Goal: Task Accomplishment & Management: Manage account settings

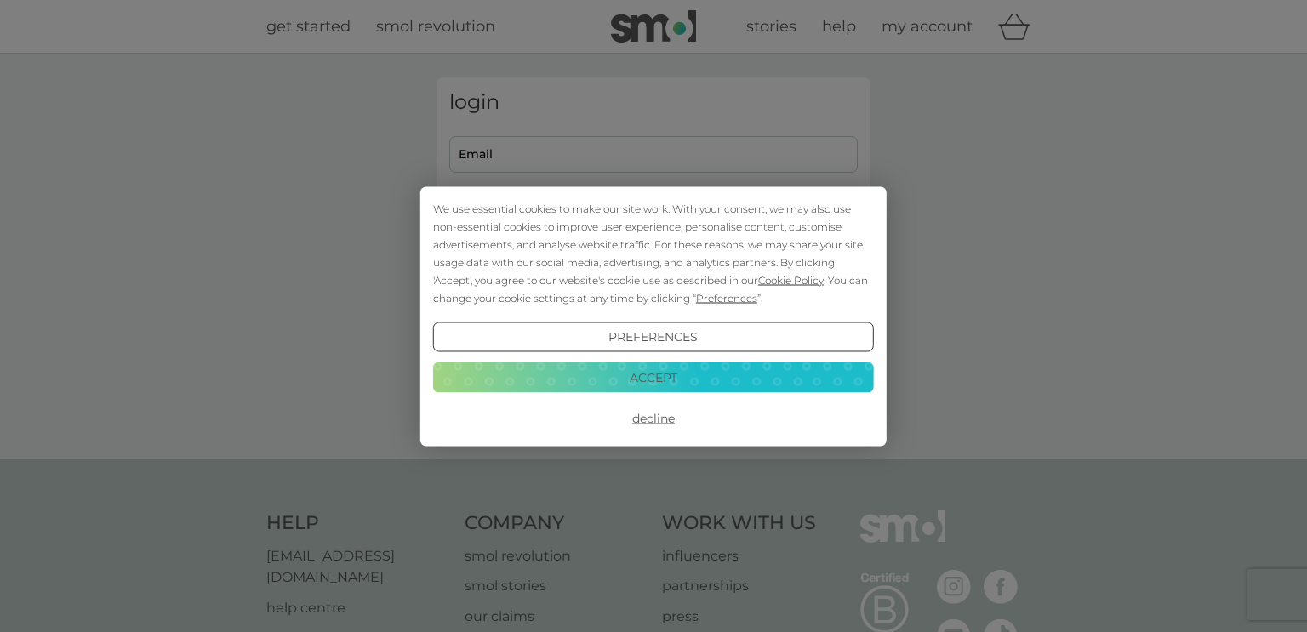
type input "[EMAIL_ADDRESS][DOMAIN_NAME]"
click at [650, 378] on button "Accept" at bounding box center [653, 378] width 441 height 31
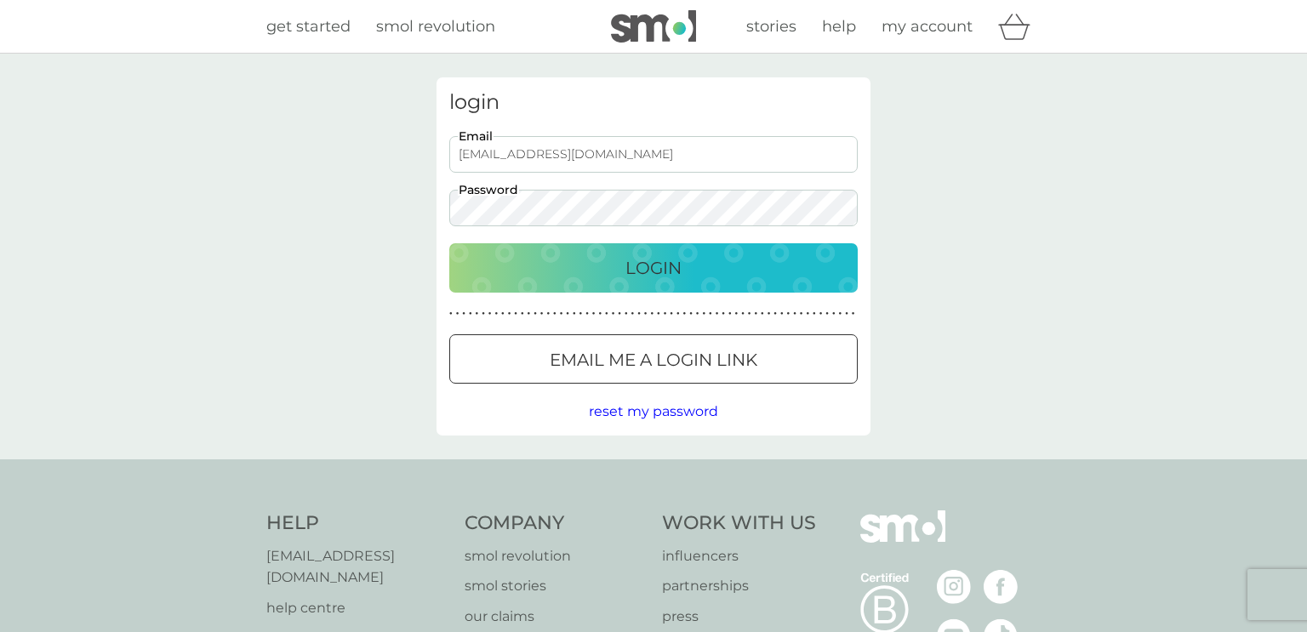
click at [642, 264] on p "Login" at bounding box center [653, 267] width 56 height 27
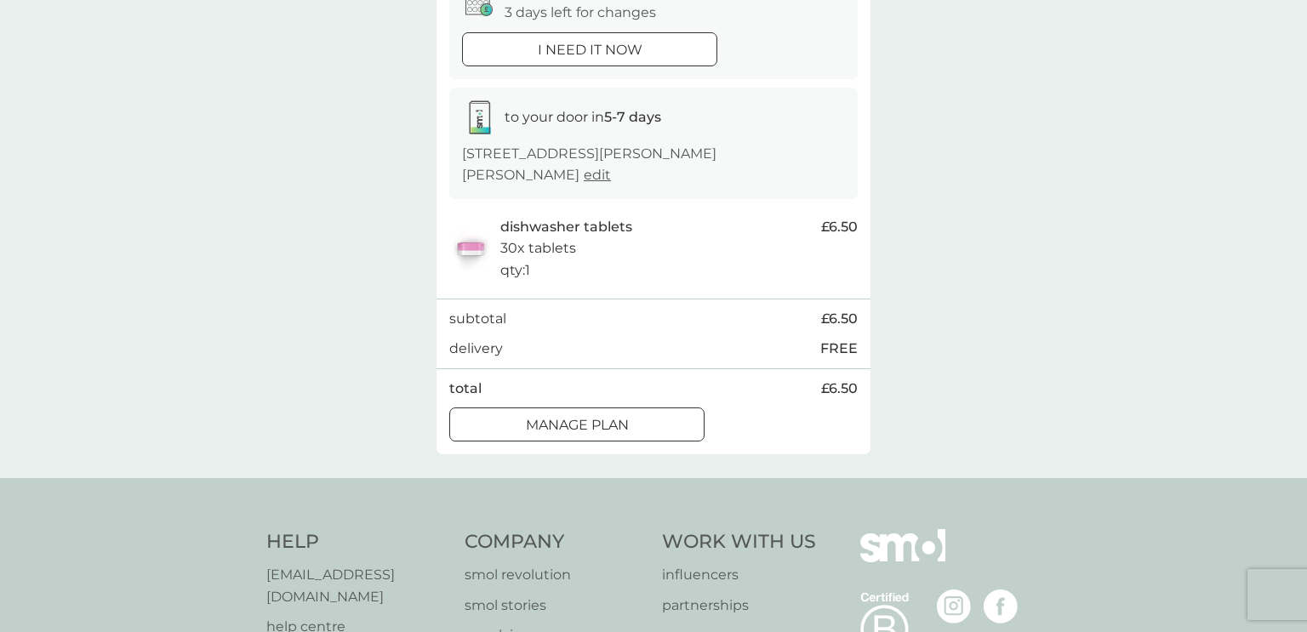
scroll to position [204, 0]
click at [608, 414] on p "Manage plan" at bounding box center [577, 425] width 103 height 22
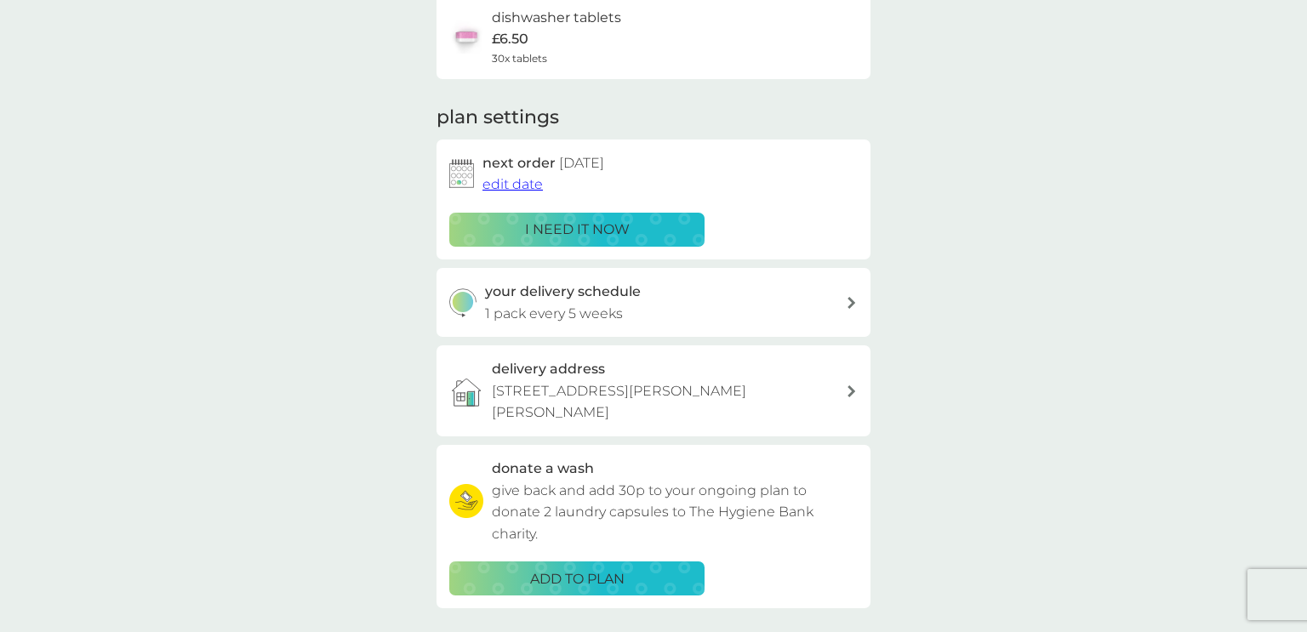
scroll to position [140, 0]
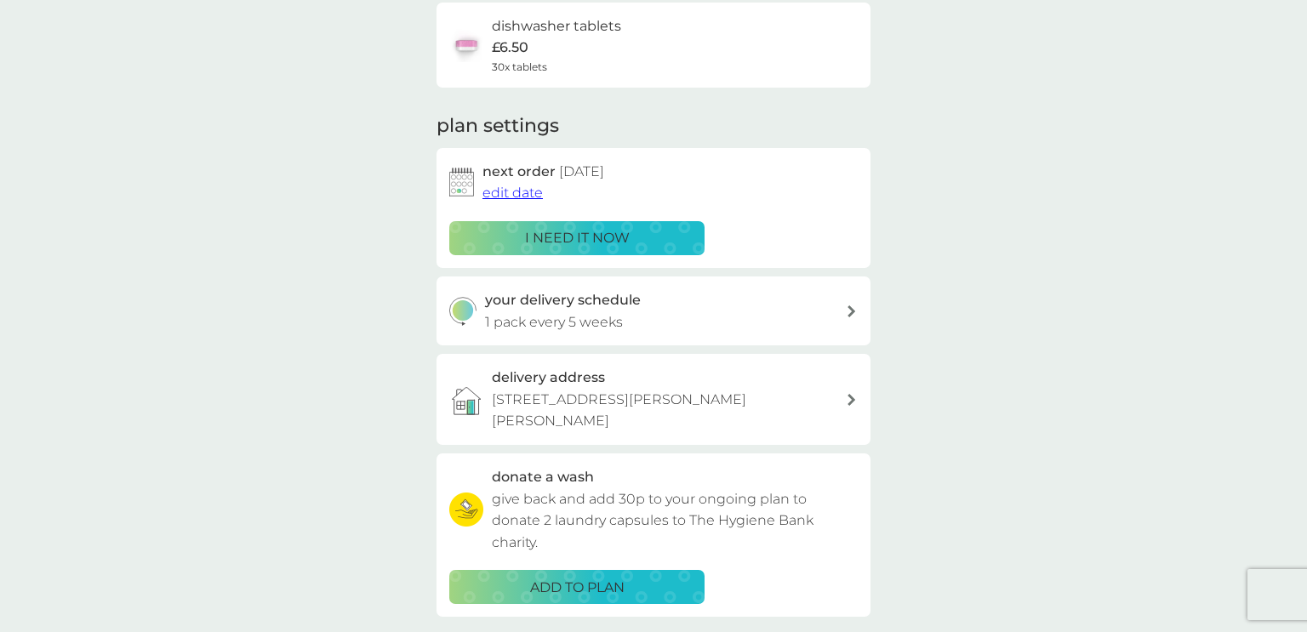
click at [503, 196] on span "edit date" at bounding box center [513, 193] width 60 height 16
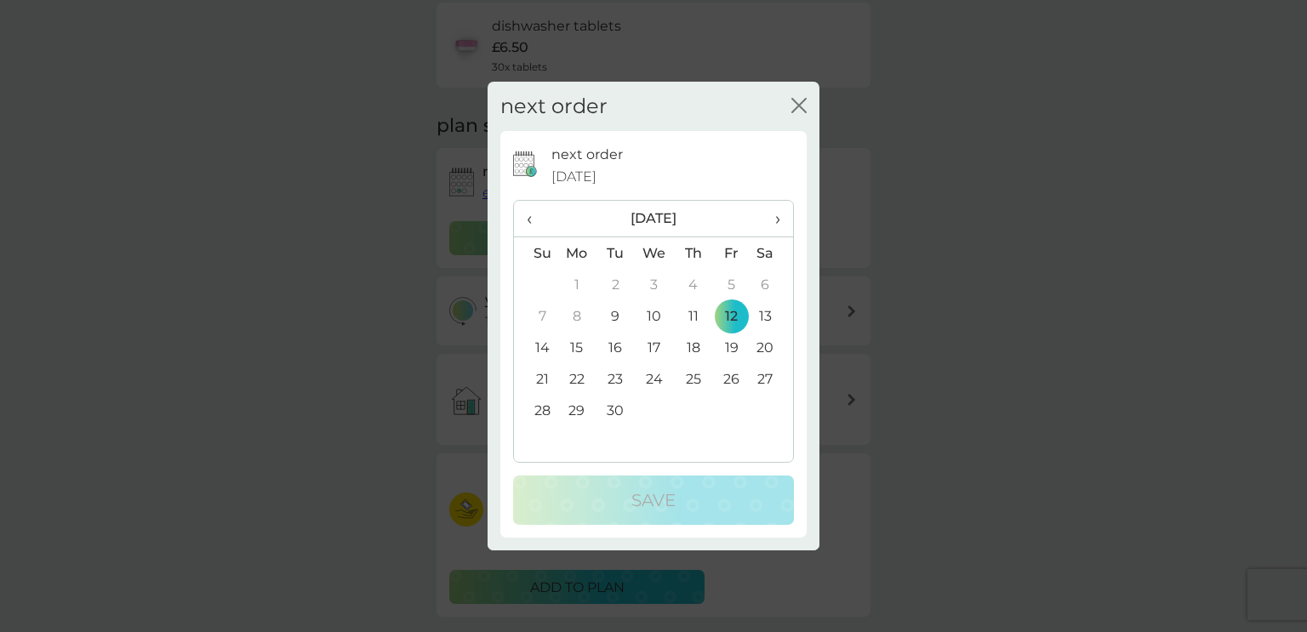
click at [734, 348] on td "19" at bounding box center [731, 347] width 38 height 31
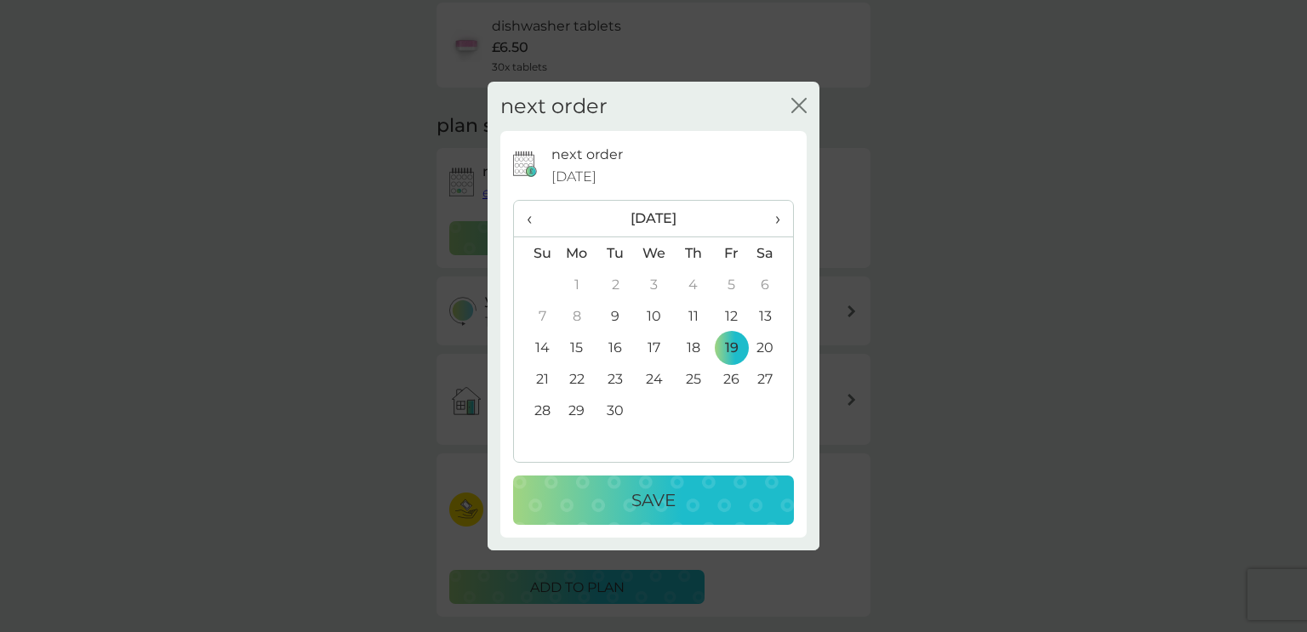
click at [629, 498] on div "Save" at bounding box center [653, 500] width 247 height 27
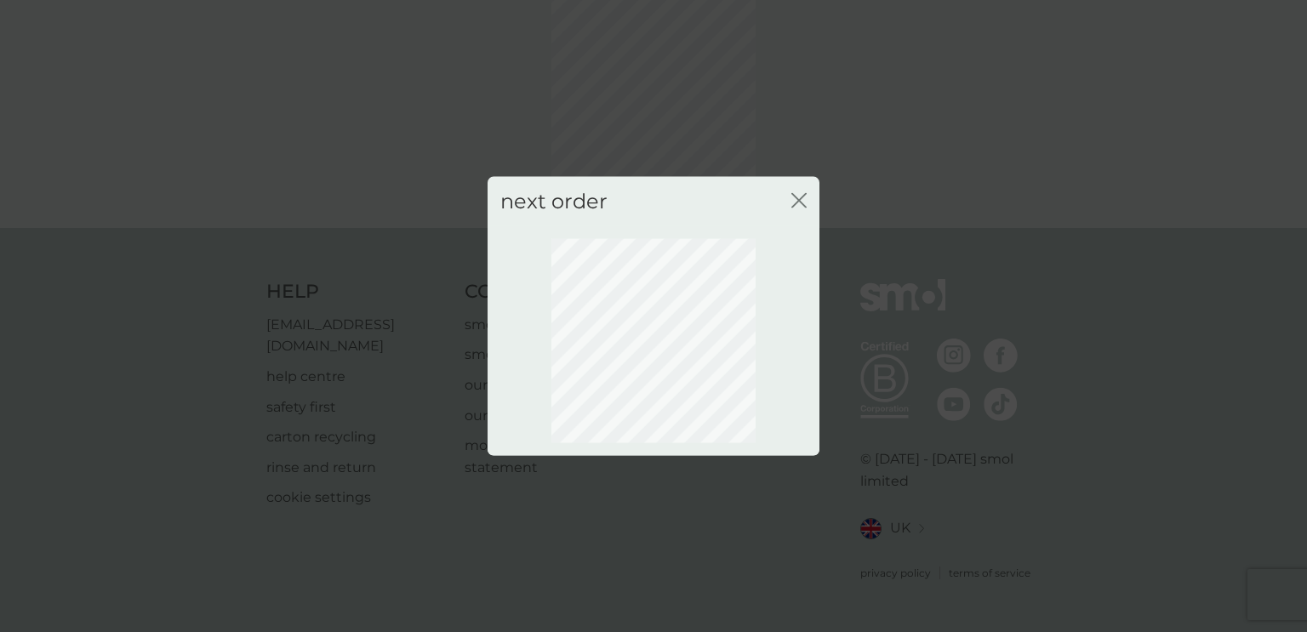
scroll to position [83, 0]
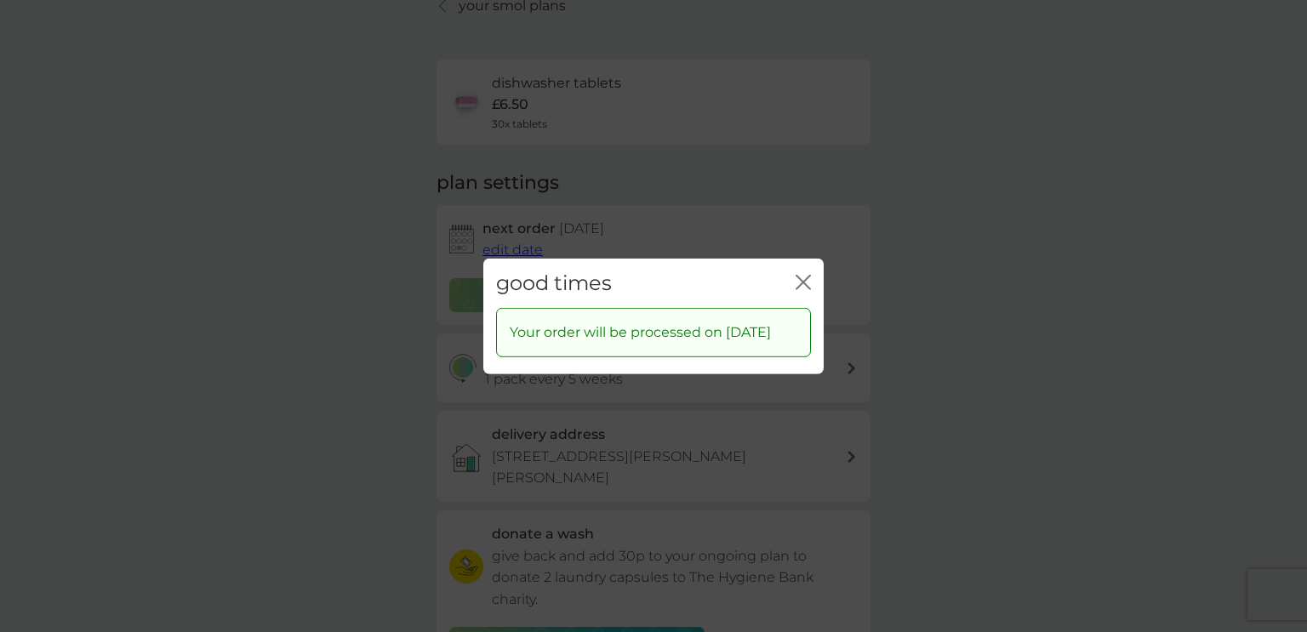
click at [802, 275] on icon "close" at bounding box center [800, 282] width 7 height 14
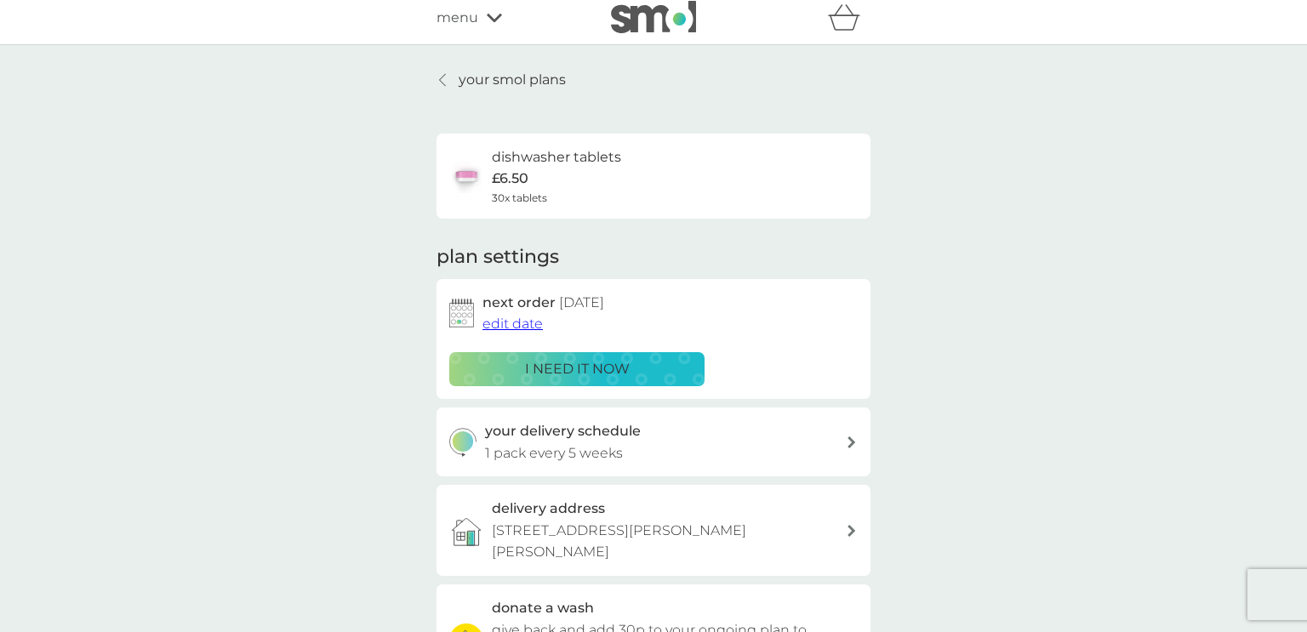
scroll to position [0, 0]
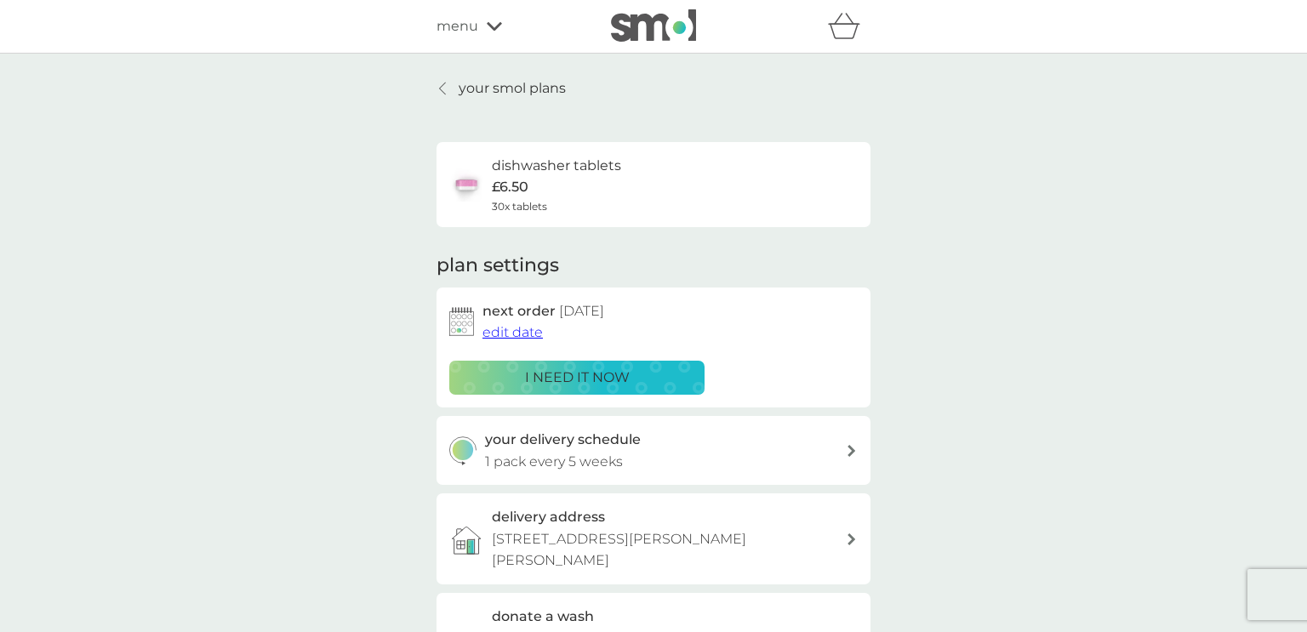
click at [492, 27] on icon at bounding box center [494, 26] width 15 height 9
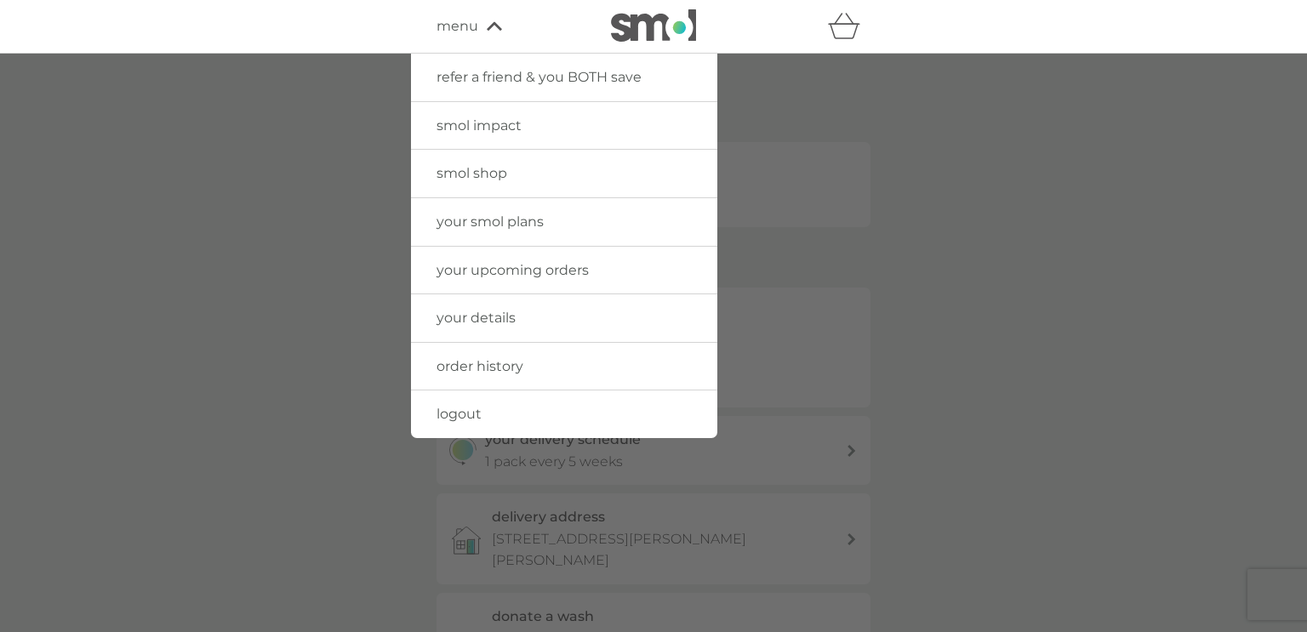
click at [465, 412] on span "logout" at bounding box center [459, 414] width 45 height 16
